Goal: Task Accomplishment & Management: Complete application form

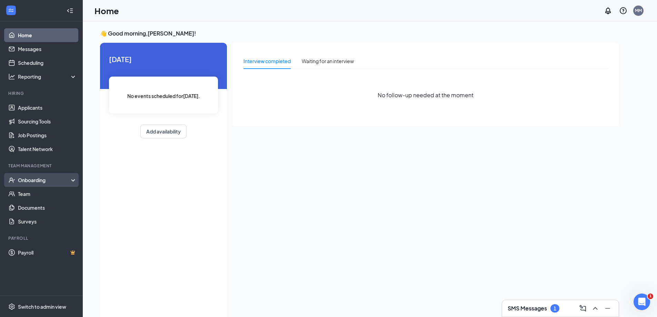
click at [34, 180] on div "Onboarding" at bounding box center [44, 179] width 53 height 7
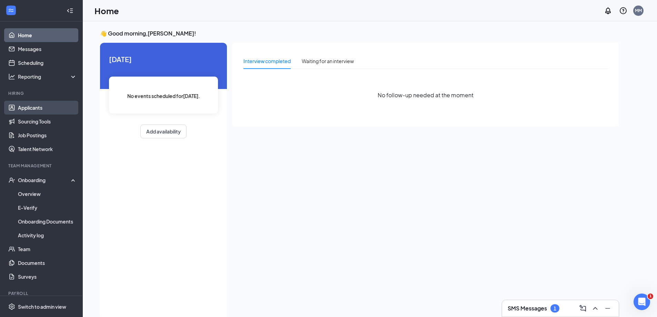
click at [33, 109] on link "Applicants" at bounding box center [47, 108] width 59 height 14
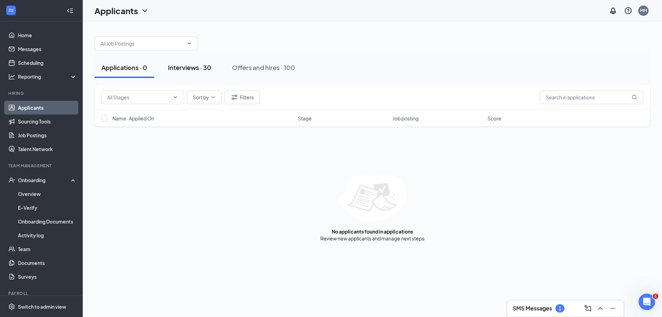
click at [196, 67] on div "Interviews · 30" at bounding box center [189, 67] width 43 height 9
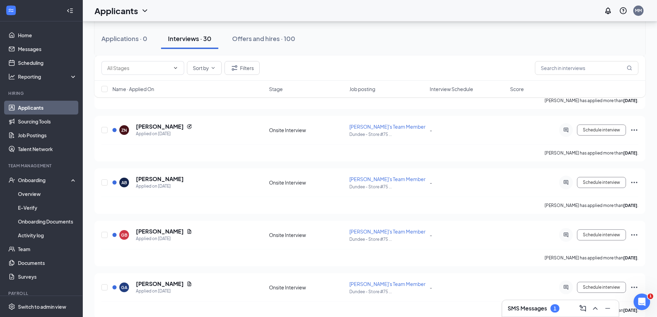
scroll to position [379, 0]
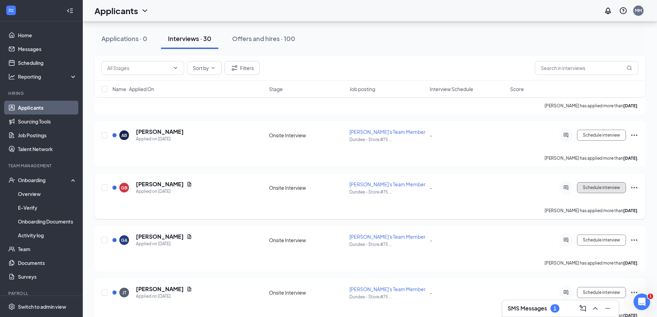
click at [593, 190] on button "Schedule interview" at bounding box center [601, 187] width 49 height 11
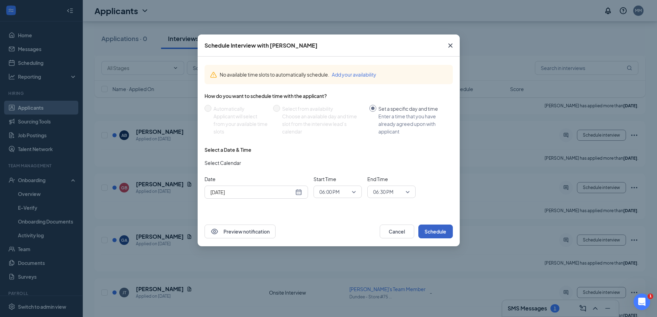
click at [439, 228] on button "Schedule" at bounding box center [435, 231] width 34 height 14
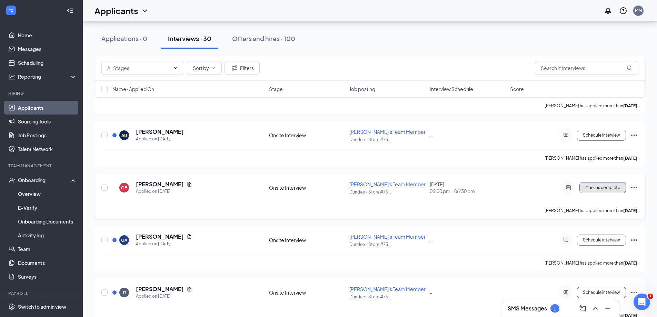
click at [601, 186] on span "Mark as complete" at bounding box center [602, 187] width 35 height 5
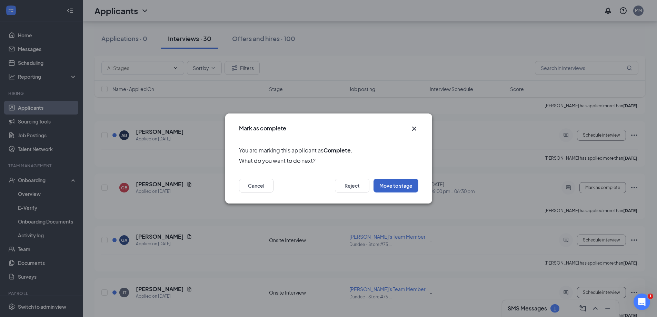
click at [404, 186] on button "Move to stage" at bounding box center [395, 186] width 45 height 14
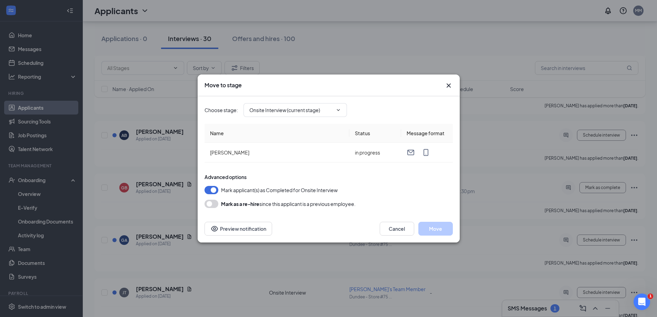
type input "Hiring Complete (final stage)"
click at [441, 230] on button "Move" at bounding box center [435, 229] width 34 height 14
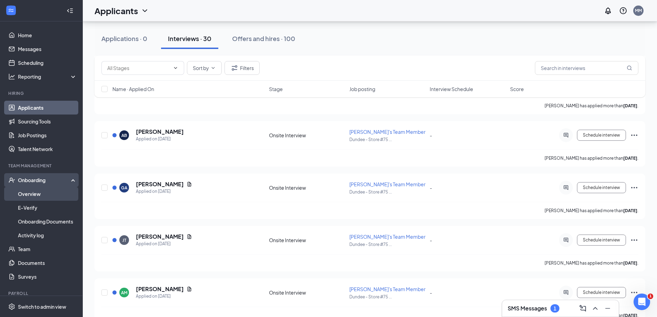
click at [27, 195] on link "Overview" at bounding box center [47, 194] width 59 height 14
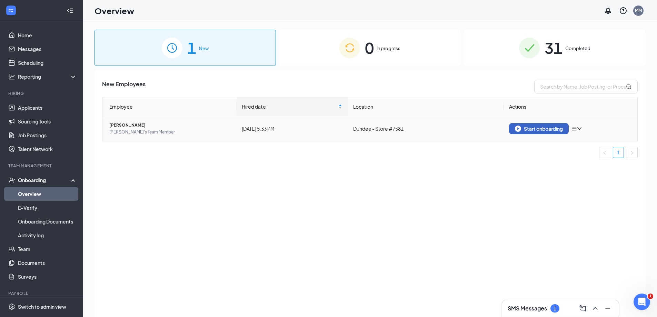
click at [535, 131] on div "Start onboarding" at bounding box center [539, 128] width 48 height 6
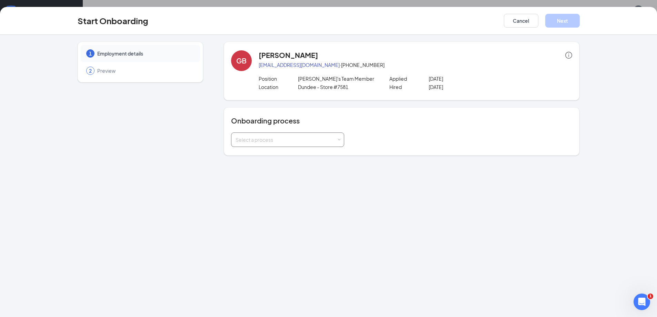
click at [295, 140] on div "Select a process" at bounding box center [285, 139] width 101 height 7
click at [286, 154] on span "Staff Onboarding Process" at bounding box center [263, 154] width 59 height 6
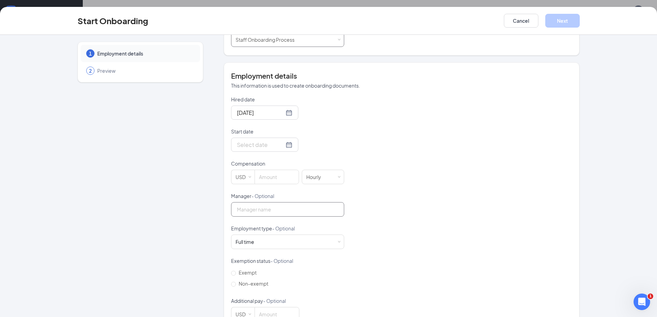
scroll to position [103, 0]
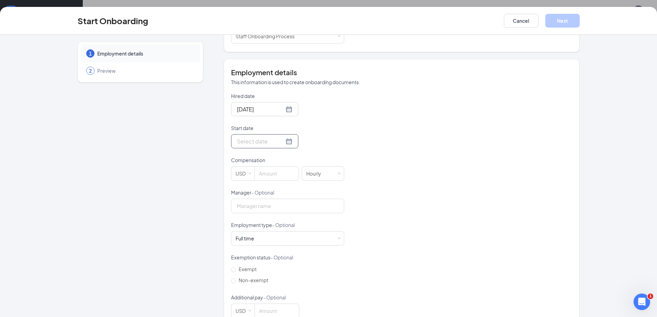
click at [280, 143] on div at bounding box center [264, 141] width 55 height 9
type input "[DATE]"
click at [287, 201] on div "16" at bounding box center [291, 203] width 8 height 8
click at [275, 175] on input at bounding box center [277, 173] width 44 height 14
type input "13"
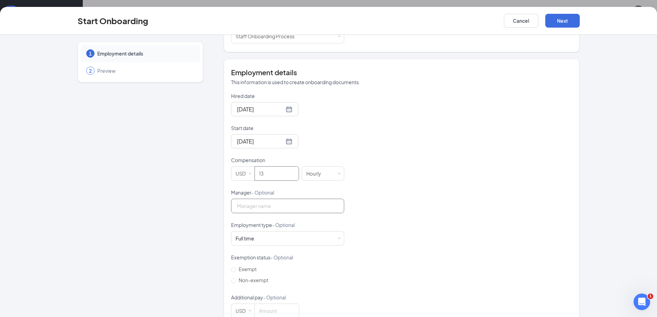
click at [272, 204] on input "Manager - Optional" at bounding box center [287, 206] width 113 height 14
type input "[PERSON_NAME]"
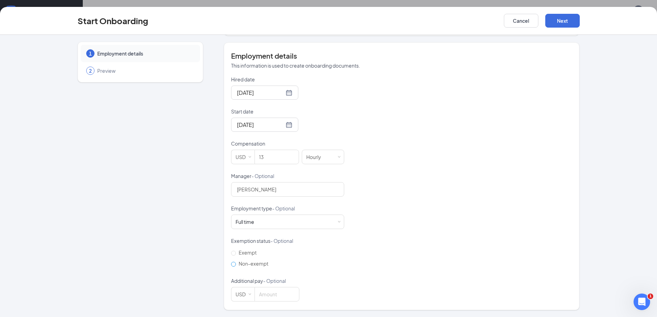
click at [232, 264] on input "Non-exempt" at bounding box center [233, 264] width 5 height 5
radio input "true"
click at [568, 21] on button "Next" at bounding box center [562, 21] width 34 height 14
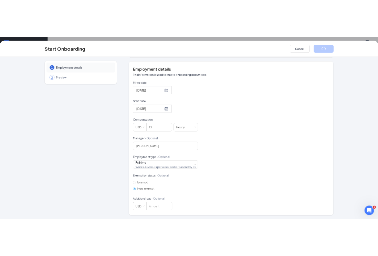
scroll to position [0, 0]
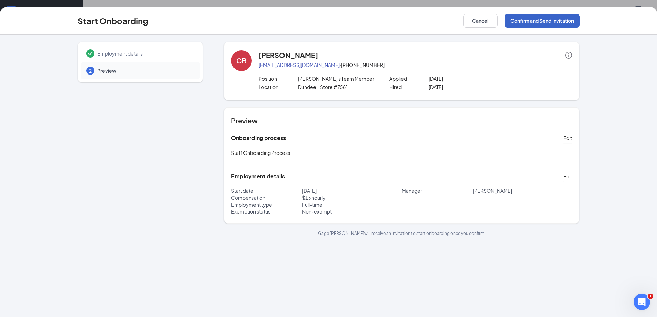
click at [530, 18] on button "Confirm and Send Invitation" at bounding box center [541, 21] width 75 height 14
